Goal: Task Accomplishment & Management: Use online tool/utility

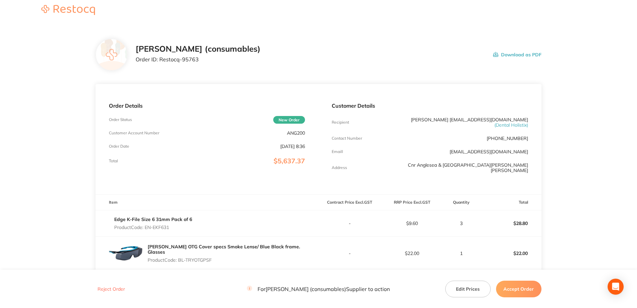
scroll to position [67, 0]
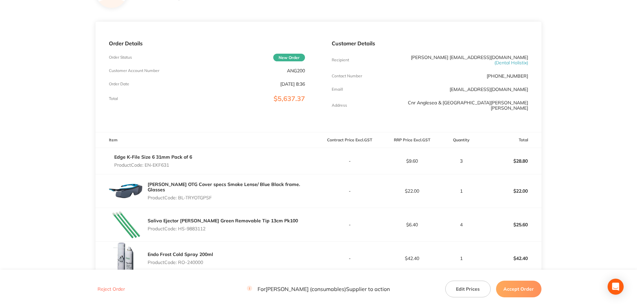
drag, startPoint x: 229, startPoint y: 198, endPoint x: 180, endPoint y: 197, distance: 49.1
click at [180, 197] on p "Product Code: BL-TRYOTGPSF" at bounding box center [233, 197] width 171 height 5
copy p "BL-TRYOTGPSF"
drag, startPoint x: 157, startPoint y: 164, endPoint x: 146, endPoint y: 164, distance: 11.3
click at [146, 164] on p "Product Code: EN-EKF631" at bounding box center [153, 165] width 78 height 5
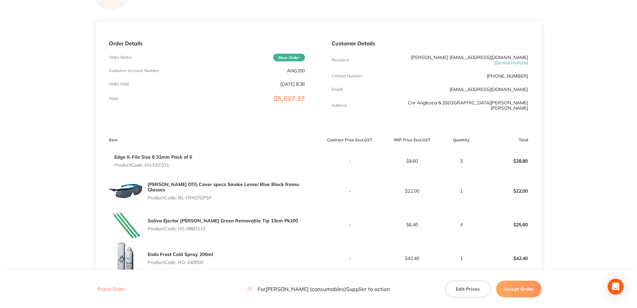
copy p "EN-EKF631"
drag, startPoint x: 216, startPoint y: 195, endPoint x: 179, endPoint y: 196, distance: 37.7
click at [179, 196] on p "Product Code: BL-TRYOTGPSF" at bounding box center [233, 197] width 171 height 5
copy p "BL-TRYOTGPSF"
drag, startPoint x: 214, startPoint y: 233, endPoint x: 179, endPoint y: 232, distance: 34.7
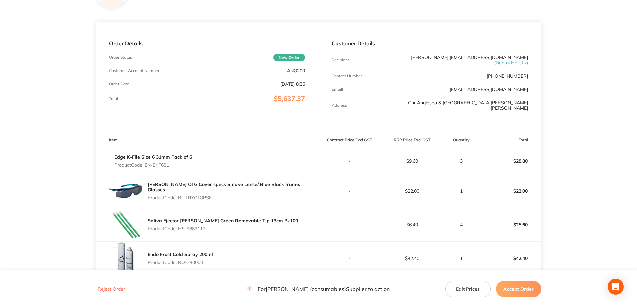
click at [179, 232] on div "Saliva Ejector [PERSON_NAME] Green Removable Tip 13cm Pk100 Product Code: HS-98…" at bounding box center [223, 225] width 150 height 19
copy p "HS-9883112"
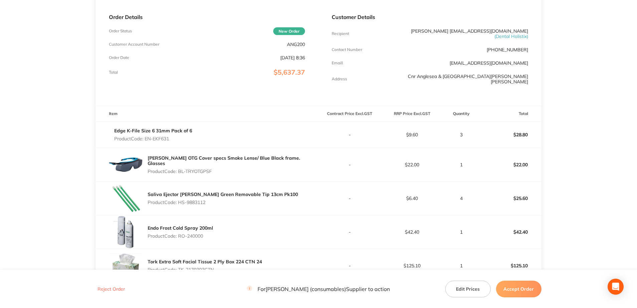
scroll to position [134, 0]
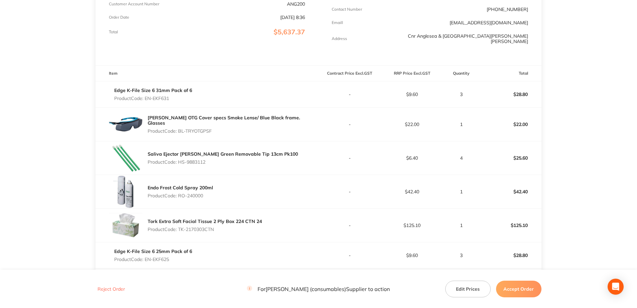
drag, startPoint x: 201, startPoint y: 193, endPoint x: 180, endPoint y: 195, distance: 21.1
click at [180, 195] on div "Endo Frost Cold Spray 200ml Product Code: RO-240000" at bounding box center [206, 191] width 223 height 33
copy p "RO-240000"
drag, startPoint x: 214, startPoint y: 230, endPoint x: 180, endPoint y: 229, distance: 34.1
click at [180, 229] on p "Product Code: TK-2170303CTN" at bounding box center [205, 229] width 114 height 5
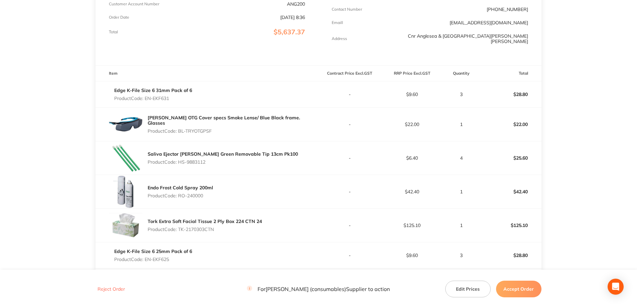
copy p "TK-2170303CTN"
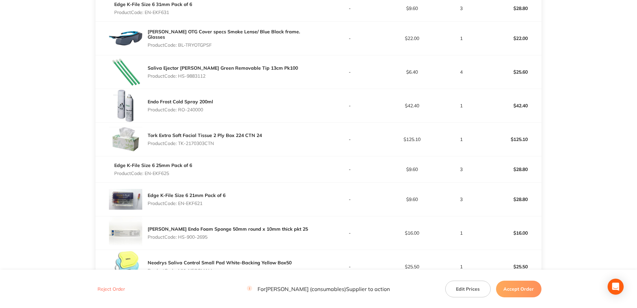
scroll to position [234, 0]
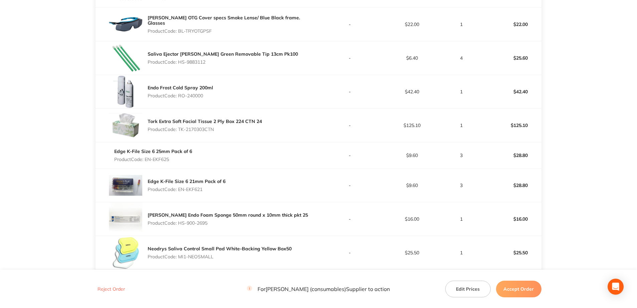
drag, startPoint x: 187, startPoint y: 160, endPoint x: 146, endPoint y: 160, distance: 41.4
click at [146, 160] on p "Product Code: EN-EKF625" at bounding box center [153, 159] width 78 height 5
copy p "EN-EKF625"
drag, startPoint x: 210, startPoint y: 191, endPoint x: 179, endPoint y: 191, distance: 30.4
click at [179, 191] on p "Product Code: EN-EKF621" at bounding box center [187, 189] width 78 height 5
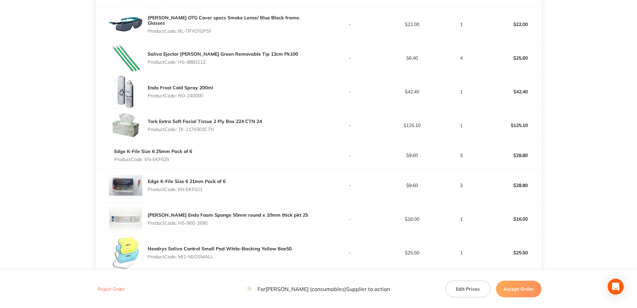
copy p "EN-EKF621"
drag, startPoint x: 213, startPoint y: 224, endPoint x: 180, endPoint y: 222, distance: 33.4
click at [180, 222] on p "Product Code: HS-900-2695" at bounding box center [228, 223] width 160 height 5
copy p "HS-900-2695"
drag, startPoint x: 220, startPoint y: 253, endPoint x: 180, endPoint y: 256, distance: 40.1
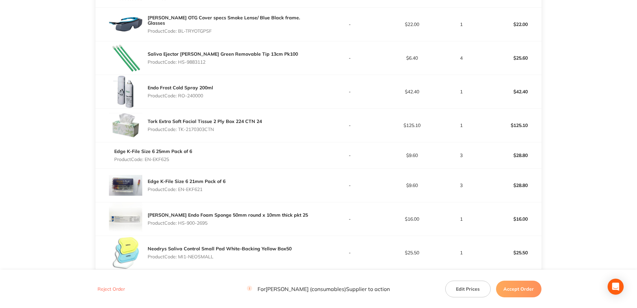
click at [180, 256] on div "Neodrys Saliva Control Small Pad White-Backing Yellow Box50 Product Code: MI1-N…" at bounding box center [220, 253] width 144 height 19
copy p "MI1-NEOSMALL"
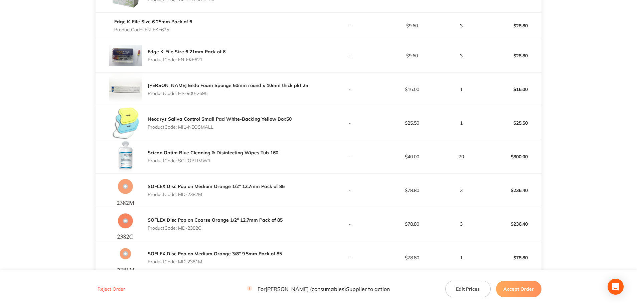
scroll to position [367, 0]
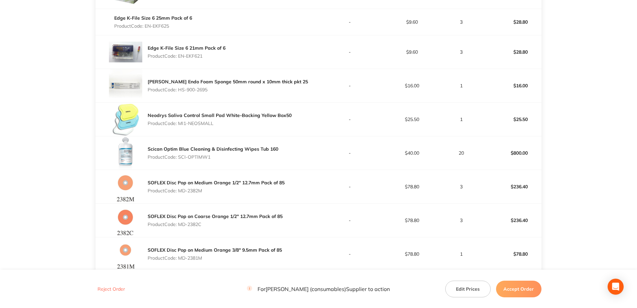
drag, startPoint x: 202, startPoint y: 155, endPoint x: 180, endPoint y: 158, distance: 22.6
click at [180, 158] on p "Product Code: SCI-OPTIMW1" at bounding box center [213, 157] width 131 height 5
drag, startPoint x: 208, startPoint y: 193, endPoint x: 181, endPoint y: 194, distance: 27.4
click at [181, 194] on p "Product Code: MD-2382M" at bounding box center [216, 190] width 137 height 5
drag, startPoint x: 217, startPoint y: 222, endPoint x: 180, endPoint y: 224, distance: 37.1
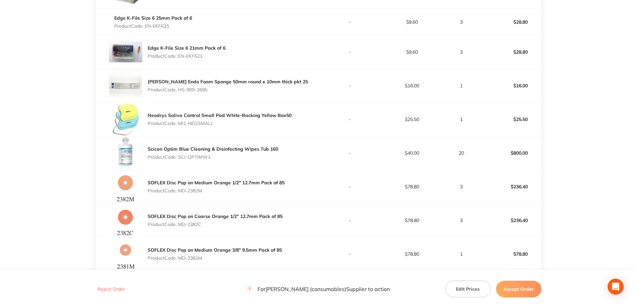
click at [180, 224] on p "Product Code: MD-2382C" at bounding box center [215, 224] width 135 height 5
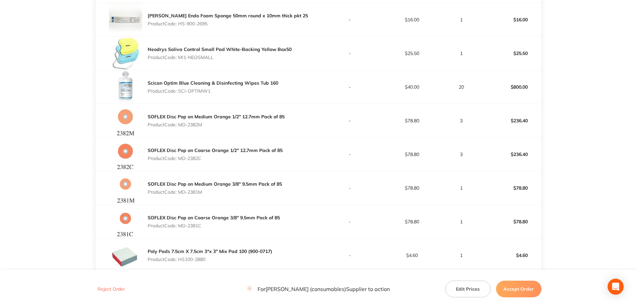
scroll to position [434, 0]
drag, startPoint x: 215, startPoint y: 191, endPoint x: 179, endPoint y: 195, distance: 35.9
click at [179, 195] on div "SOFLEX Disc Pop on Medium Orange 3/8" 9.5mm Pack of 85 Product Code: MD-2381M" at bounding box center [215, 187] width 134 height 19
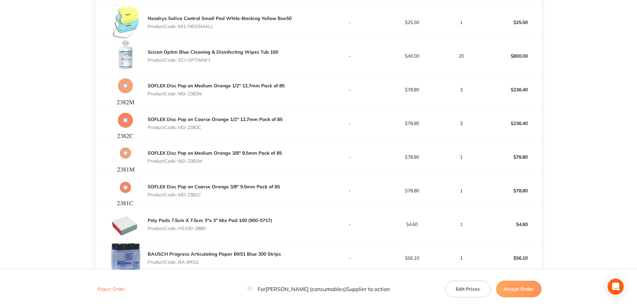
scroll to position [501, 0]
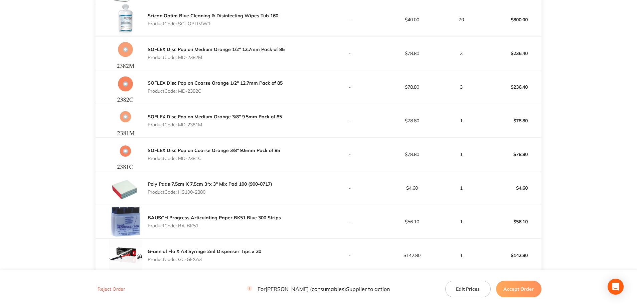
drag, startPoint x: 221, startPoint y: 160, endPoint x: 180, endPoint y: 160, distance: 41.4
click at [180, 160] on p "Product Code: MD-2381C" at bounding box center [214, 158] width 132 height 5
drag, startPoint x: 219, startPoint y: 193, endPoint x: 180, endPoint y: 194, distance: 38.7
click at [180, 194] on p "Product Code: HS100-2880" at bounding box center [210, 192] width 125 height 5
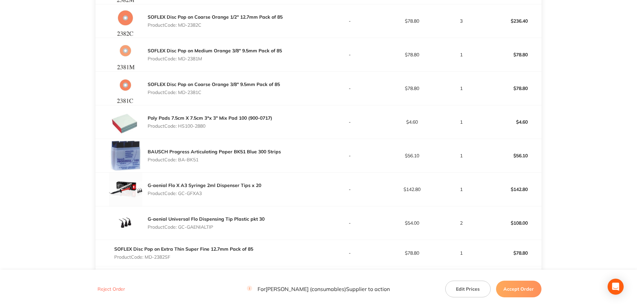
scroll to position [567, 0]
drag, startPoint x: 216, startPoint y: 164, endPoint x: 180, endPoint y: 160, distance: 35.9
click at [180, 160] on div "BAUSCH Progress Articulating Paper BK51 Blue 300 Strips Product Code: BA-BK51" at bounding box center [214, 155] width 133 height 19
drag, startPoint x: 212, startPoint y: 190, endPoint x: 180, endPoint y: 191, distance: 31.7
click at [180, 191] on p "Product Code: GC-GFXA3" at bounding box center [204, 192] width 113 height 5
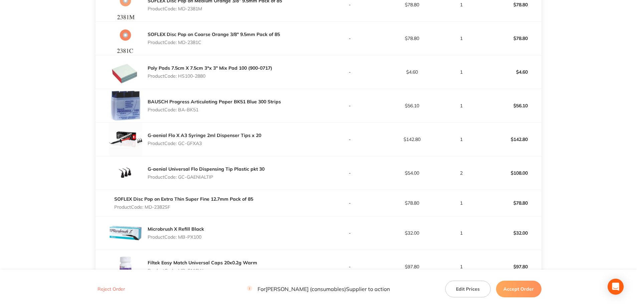
scroll to position [634, 0]
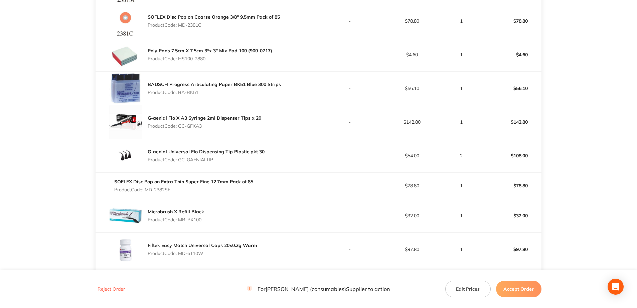
drag, startPoint x: 186, startPoint y: 161, endPoint x: 180, endPoint y: 161, distance: 6.0
click at [180, 161] on p "Product Code: GC-GAENIALTIP" at bounding box center [206, 159] width 117 height 5
drag, startPoint x: 180, startPoint y: 188, endPoint x: 147, endPoint y: 188, distance: 32.4
click at [147, 188] on p "Product Code: MD-2382SF" at bounding box center [183, 189] width 139 height 5
drag, startPoint x: 205, startPoint y: 221, endPoint x: 180, endPoint y: 220, distance: 24.4
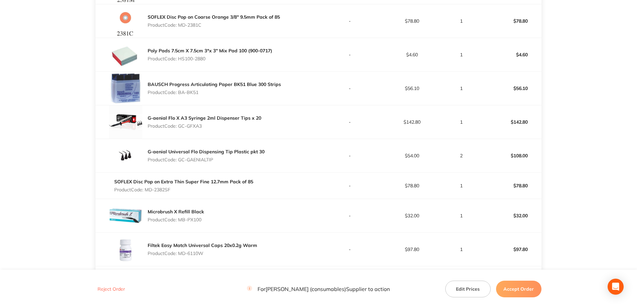
click at [180, 220] on div "Microbrush X Refill Black Product Code: MB-PX100" at bounding box center [206, 215] width 223 height 33
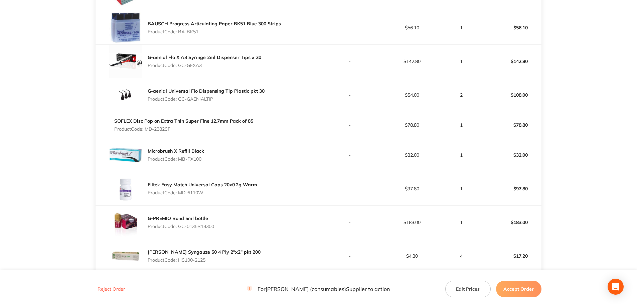
scroll to position [701, 0]
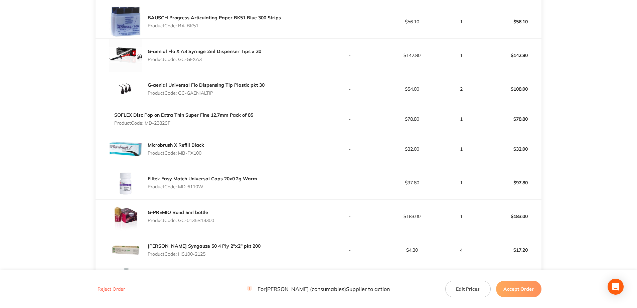
drag, startPoint x: 215, startPoint y: 186, endPoint x: 181, endPoint y: 185, distance: 34.1
click at [181, 185] on p "Product Code: MD-6110W" at bounding box center [202, 186] width 109 height 5
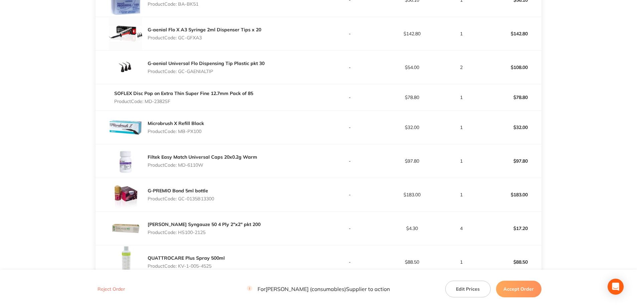
scroll to position [734, 0]
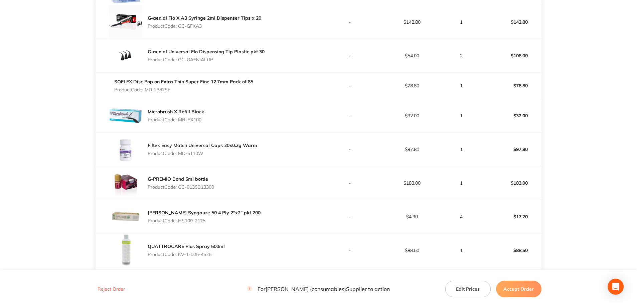
drag, startPoint x: 215, startPoint y: 188, endPoint x: 180, endPoint y: 186, distance: 34.4
click at [180, 186] on div "G-PREMIO Bond 5ml bottle Product Code: GC-0135B13300" at bounding box center [206, 183] width 223 height 33
drag, startPoint x: 212, startPoint y: 219, endPoint x: 181, endPoint y: 220, distance: 31.7
click at [181, 220] on p "Product Code: HS100-2125" at bounding box center [204, 220] width 113 height 5
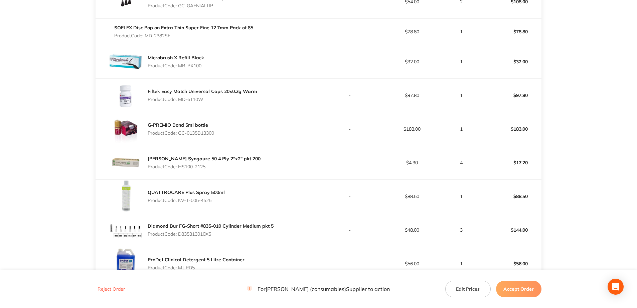
scroll to position [801, 0]
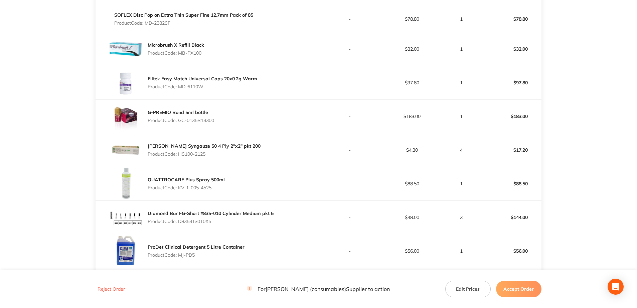
drag, startPoint x: 218, startPoint y: 188, endPoint x: 179, endPoint y: 190, distance: 39.1
click at [179, 190] on p "Product Code: KV-1-005-4525" at bounding box center [186, 187] width 77 height 5
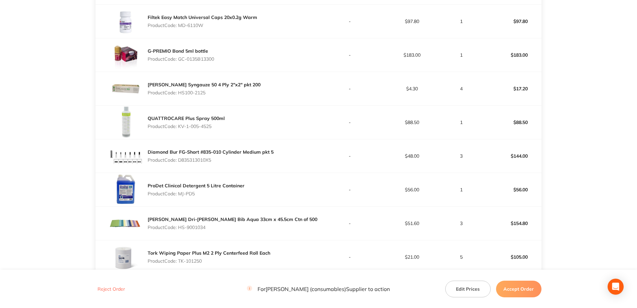
scroll to position [868, 0]
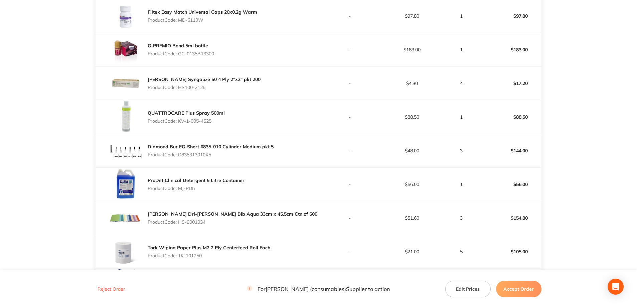
drag, startPoint x: 221, startPoint y: 154, endPoint x: 179, endPoint y: 155, distance: 42.1
click at [179, 155] on p "Product Code: D835313010X5" at bounding box center [211, 154] width 126 height 5
drag, startPoint x: 190, startPoint y: 187, endPoint x: 180, endPoint y: 187, distance: 9.3
click at [180, 187] on p "Product Code: MJ-PD5" at bounding box center [196, 188] width 97 height 5
drag, startPoint x: 221, startPoint y: 222, endPoint x: 180, endPoint y: 221, distance: 41.1
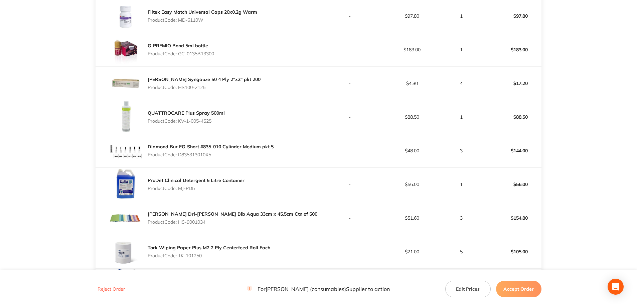
click at [180, 221] on p "Product Code: HS-9001034" at bounding box center [233, 222] width 170 height 5
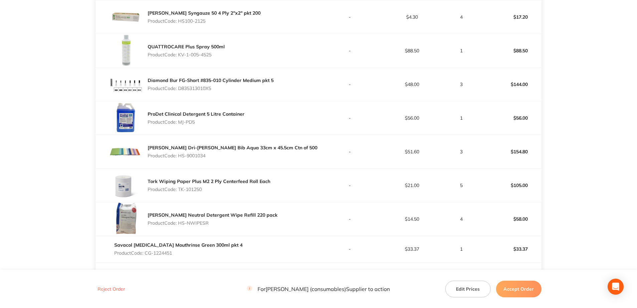
scroll to position [935, 0]
drag, startPoint x: 194, startPoint y: 188, endPoint x: 180, endPoint y: 188, distance: 13.7
click at [180, 188] on p "Product Code: TK-101250" at bounding box center [209, 189] width 123 height 5
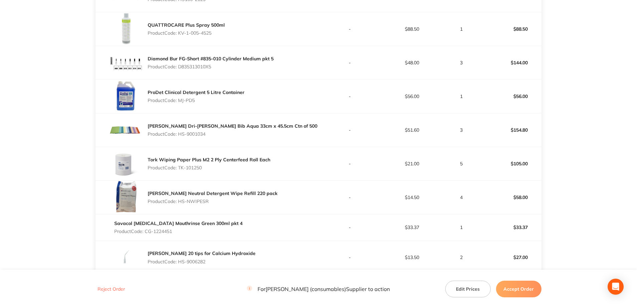
scroll to position [968, 0]
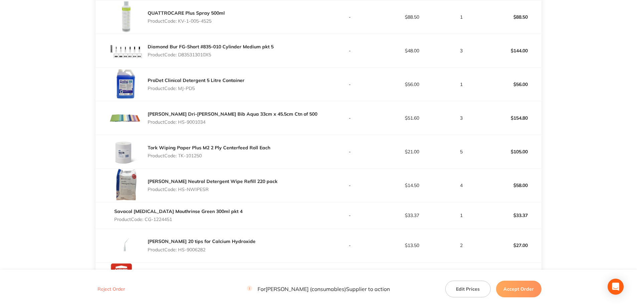
drag, startPoint x: 216, startPoint y: 190, endPoint x: 179, endPoint y: 191, distance: 37.1
click at [180, 191] on p "Product Code: HS-NWIPESR" at bounding box center [213, 189] width 130 height 5
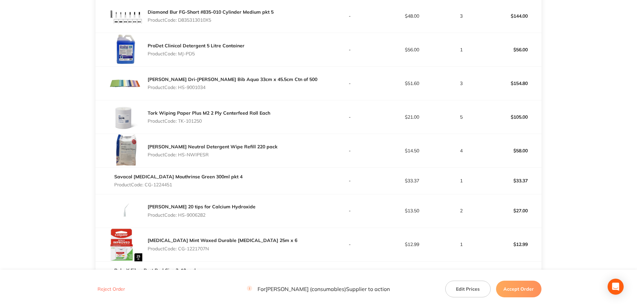
scroll to position [1035, 0]
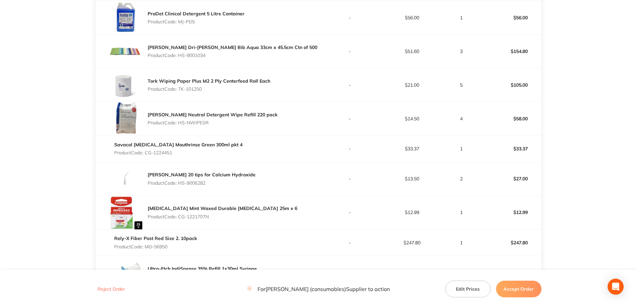
drag, startPoint x: 183, startPoint y: 151, endPoint x: 146, endPoint y: 152, distance: 37.1
click at [146, 152] on p "Product Code: CG-1224451" at bounding box center [178, 152] width 128 height 5
drag, startPoint x: 222, startPoint y: 181, endPoint x: 179, endPoint y: 183, distance: 42.4
click at [179, 183] on p "Product Code: HS-9006282" at bounding box center [202, 183] width 108 height 5
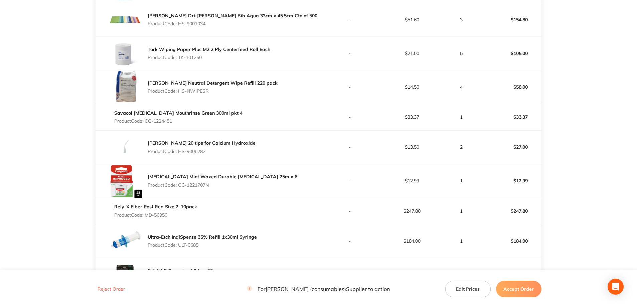
scroll to position [1102, 0]
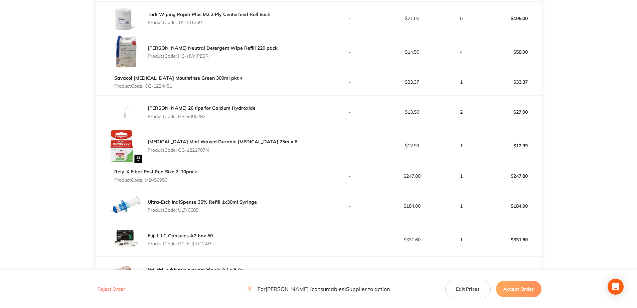
drag, startPoint x: 223, startPoint y: 151, endPoint x: 178, endPoint y: 149, distance: 45.1
click at [178, 149] on p "Product Code: CG-1221707N" at bounding box center [223, 150] width 150 height 5
drag, startPoint x: 182, startPoint y: 181, endPoint x: 146, endPoint y: 181, distance: 36.1
click at [146, 181] on p "Product Code: MD-56950" at bounding box center [155, 180] width 83 height 5
drag, startPoint x: 204, startPoint y: 212, endPoint x: 179, endPoint y: 211, distance: 24.4
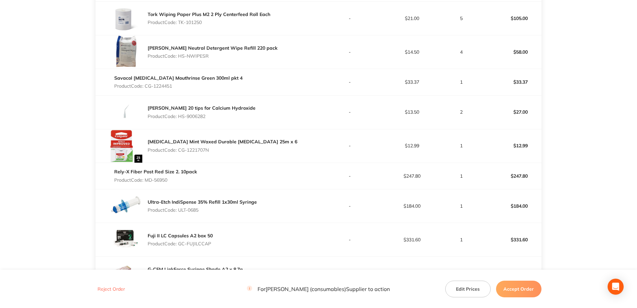
click at [179, 211] on p "Product Code: ULT-0685" at bounding box center [202, 210] width 109 height 5
drag, startPoint x: 220, startPoint y: 245, endPoint x: 180, endPoint y: 246, distance: 40.4
click at [180, 246] on div "Fuji II LC Capsules A2 box 50 Product Code: GC-FUJILCCAP" at bounding box center [206, 239] width 223 height 33
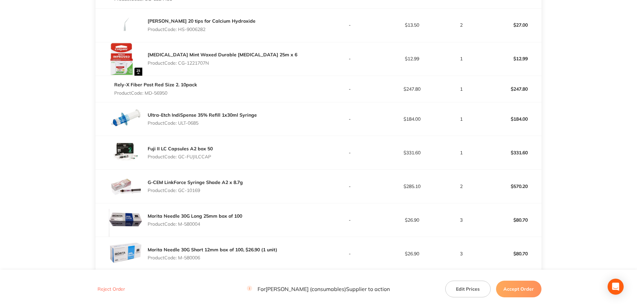
scroll to position [1202, 0]
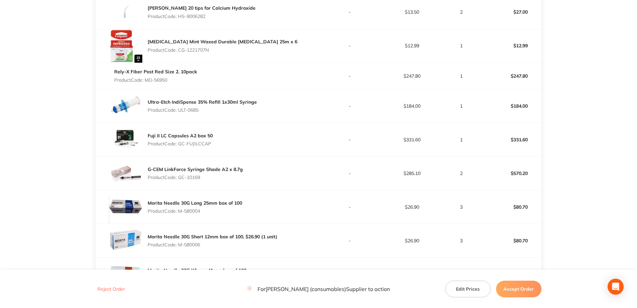
drag, startPoint x: 228, startPoint y: 179, endPoint x: 178, endPoint y: 178, distance: 50.1
click at [178, 178] on p "Product Code: GC-10169" at bounding box center [195, 177] width 95 height 5
drag, startPoint x: 204, startPoint y: 211, endPoint x: 179, endPoint y: 212, distance: 25.1
click at [179, 212] on p "Product Code: M-580004" at bounding box center [195, 211] width 94 height 5
drag, startPoint x: 208, startPoint y: 244, endPoint x: 309, endPoint y: 230, distance: 101.8
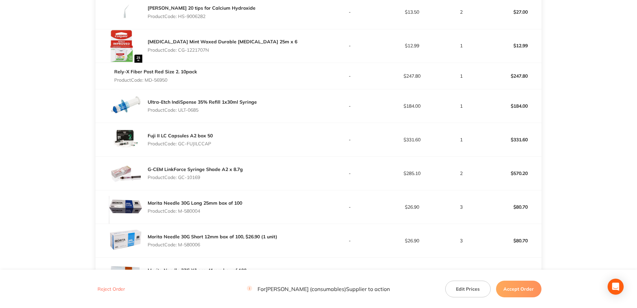
click at [231, 242] on div "Morita Needle 30G Short 12mm box of 100, $26.90 (1 unit) Product Code: M-580006" at bounding box center [213, 241] width 130 height 19
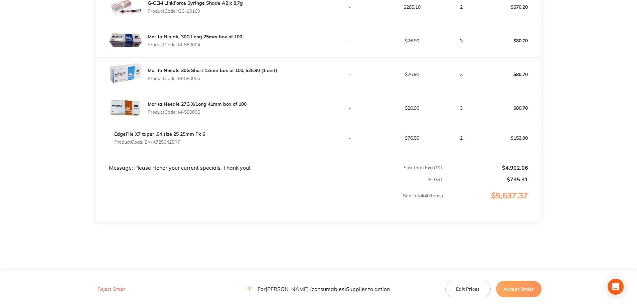
scroll to position [1369, 0]
drag, startPoint x: 174, startPoint y: 143, endPoint x: 146, endPoint y: 143, distance: 27.7
click at [146, 143] on p "Product Code: EN-X7250425RF" at bounding box center [159, 141] width 91 height 5
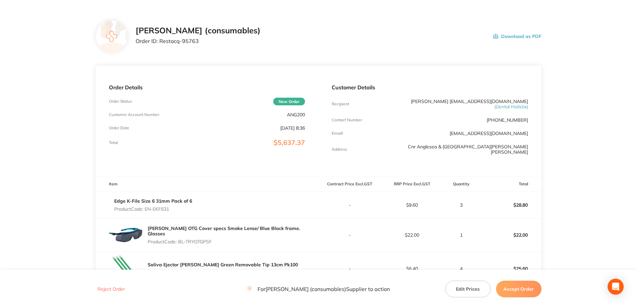
scroll to position [0, 0]
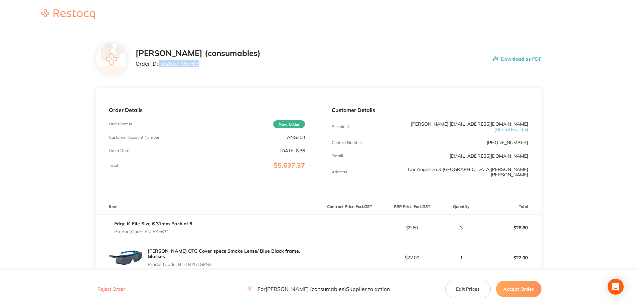
drag, startPoint x: 205, startPoint y: 62, endPoint x: 161, endPoint y: 63, distance: 44.1
click at [161, 63] on p "Order ID: Restocq- 95763" at bounding box center [198, 64] width 125 height 6
click at [535, 289] on button "Accept Order" at bounding box center [518, 289] width 45 height 17
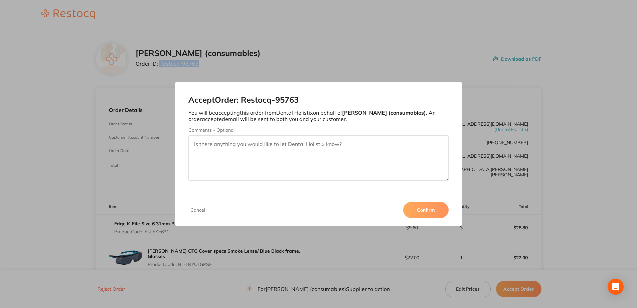
click at [433, 209] on button "Confirm" at bounding box center [425, 210] width 45 height 16
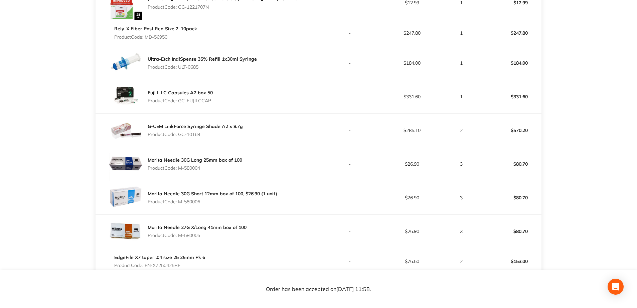
scroll to position [1374, 0]
